Goal: Task Accomplishment & Management: Manage account settings

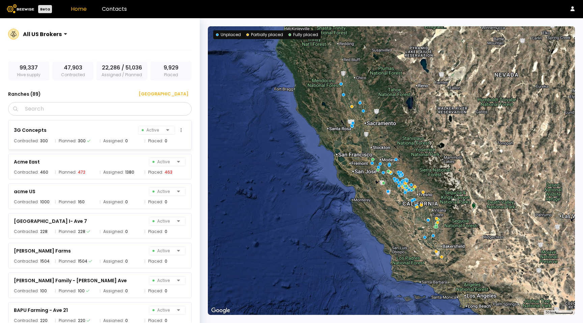
click at [112, 138] on span "Assigned:" at bounding box center [113, 141] width 21 height 7
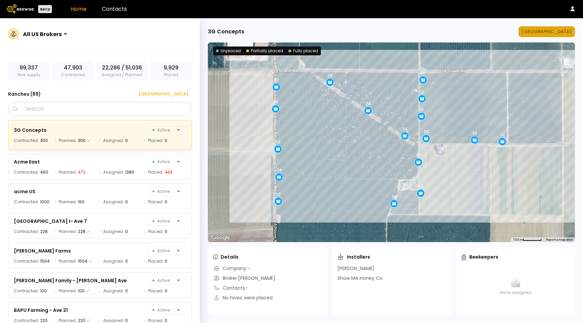
click at [559, 31] on div "[GEOGRAPHIC_DATA]" at bounding box center [547, 31] width 50 height 7
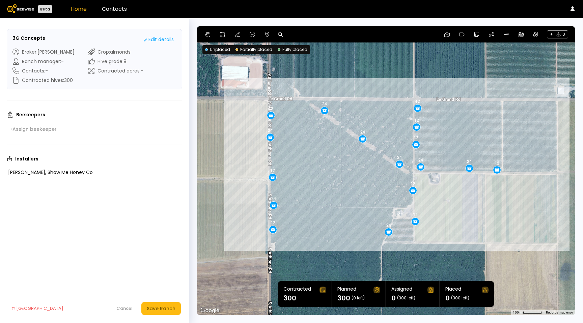
click at [81, 12] on link "Home" at bounding box center [79, 9] width 16 height 8
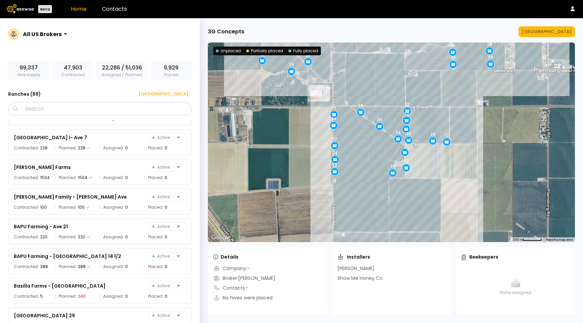
scroll to position [84, 0]
click at [119, 145] on span "Assigned:" at bounding box center [113, 147] width 21 height 7
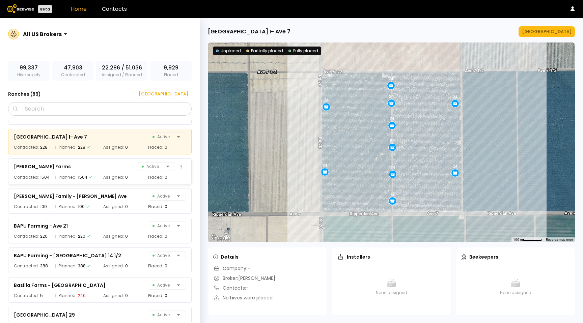
click at [119, 168] on div "[PERSON_NAME] Farms Active" at bounding box center [100, 166] width 172 height 9
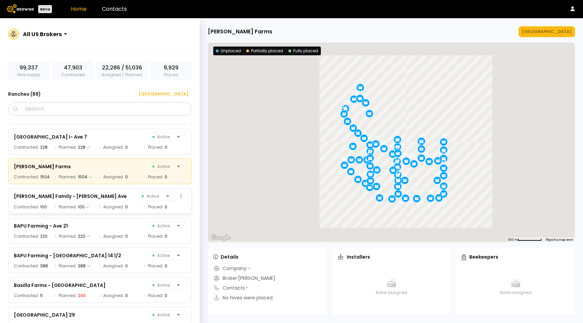
click at [121, 204] on span "Assigned:" at bounding box center [113, 207] width 21 height 7
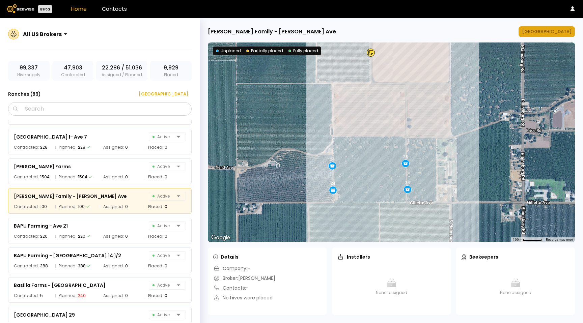
click at [545, 34] on div "[GEOGRAPHIC_DATA]" at bounding box center [547, 31] width 50 height 7
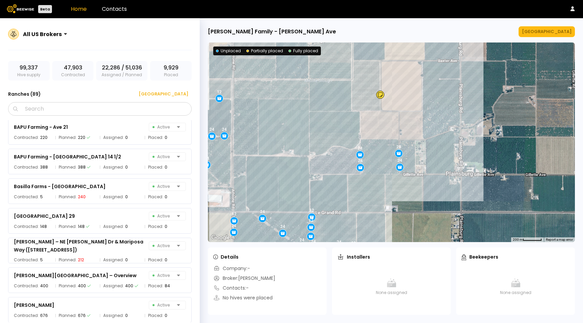
scroll to position [190, 0]
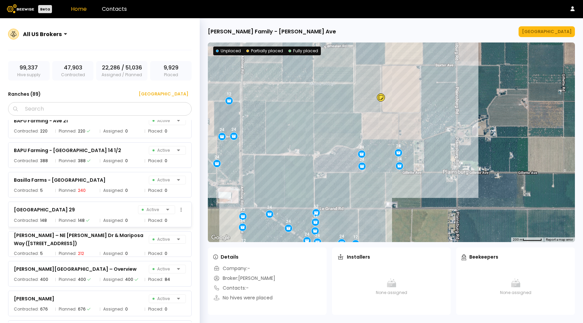
click at [83, 224] on div "[GEOGRAPHIC_DATA] 29 Active Contracted: 148 Planned: 148 Assigned: 0 Placed: 0" at bounding box center [99, 215] width 183 height 26
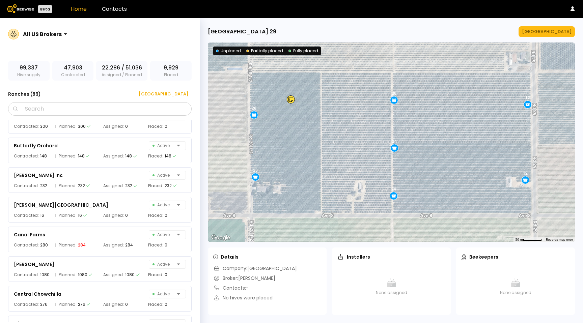
scroll to position [408, 0]
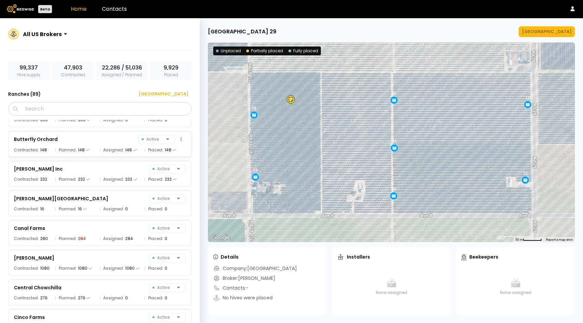
click at [127, 149] on div "148" at bounding box center [128, 150] width 7 height 7
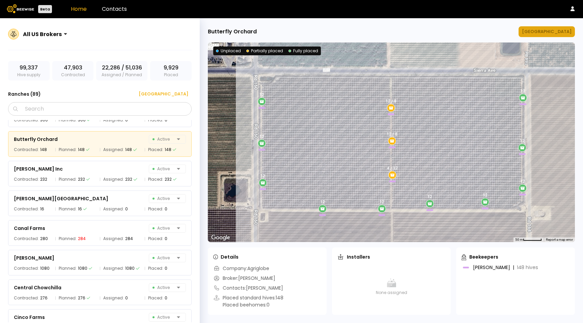
click at [556, 30] on div "[GEOGRAPHIC_DATA]" at bounding box center [547, 31] width 50 height 7
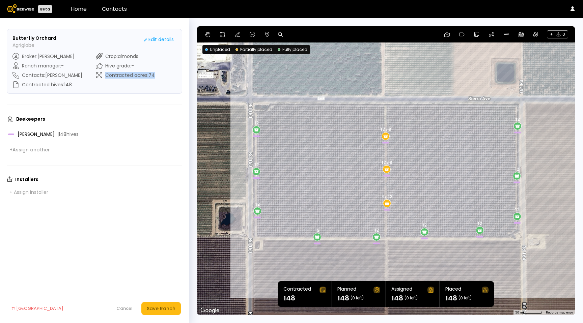
click at [144, 76] on div "Broker : [PERSON_NAME] Ranch manager : - Contacts : [PERSON_NAME] Contracted hi…" at bounding box center [94, 70] width 164 height 35
copy div "Contracted acres : 74"
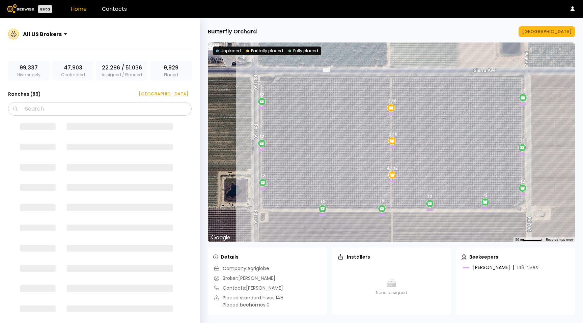
click at [241, 157] on div "4 / 12 12 12 12 12 12 / 8 12 12 12 12 12 12 12 / 8" at bounding box center [391, 142] width 367 height 200
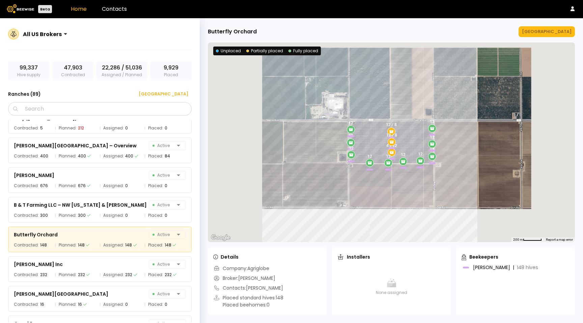
scroll to position [329, 0]
